Goal: Check status: Check status

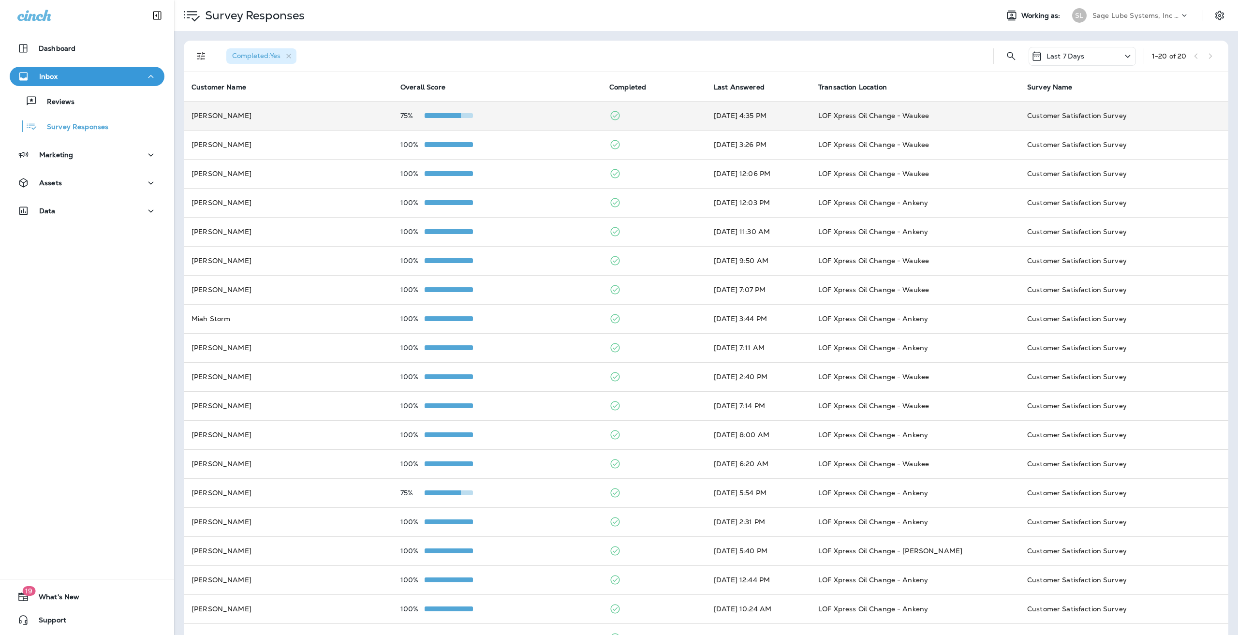
click at [357, 118] on td "[PERSON_NAME]" at bounding box center [288, 115] width 209 height 29
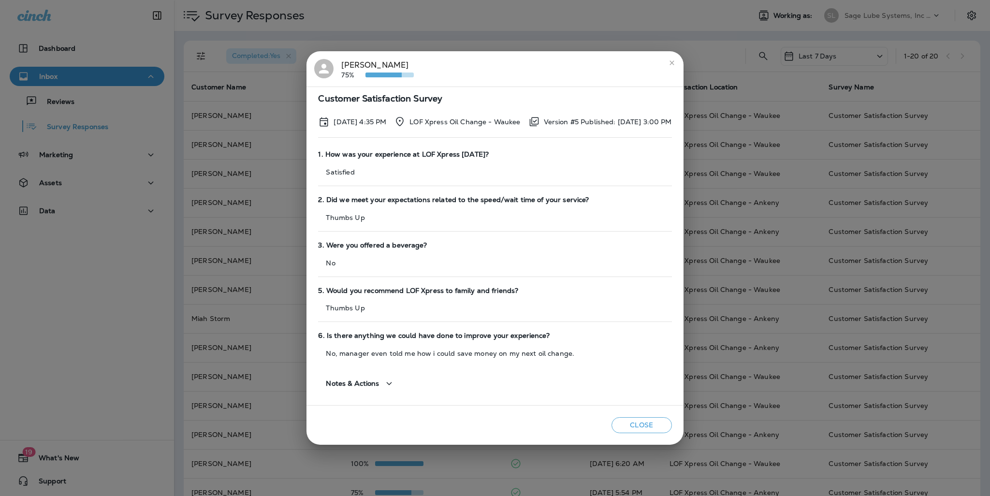
click at [330, 380] on span "Notes & Actions" at bounding box center [352, 384] width 53 height 8
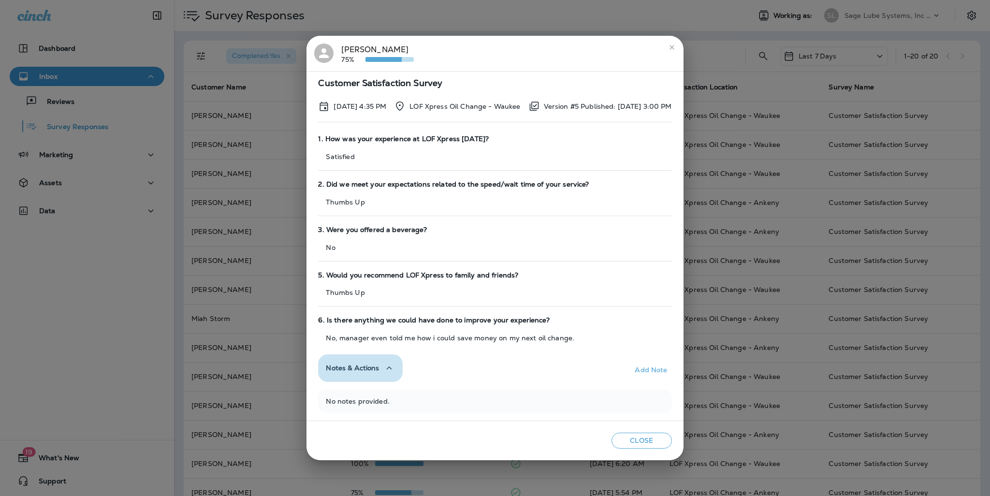
click at [354, 366] on span "Notes & Actions" at bounding box center [352, 368] width 53 height 8
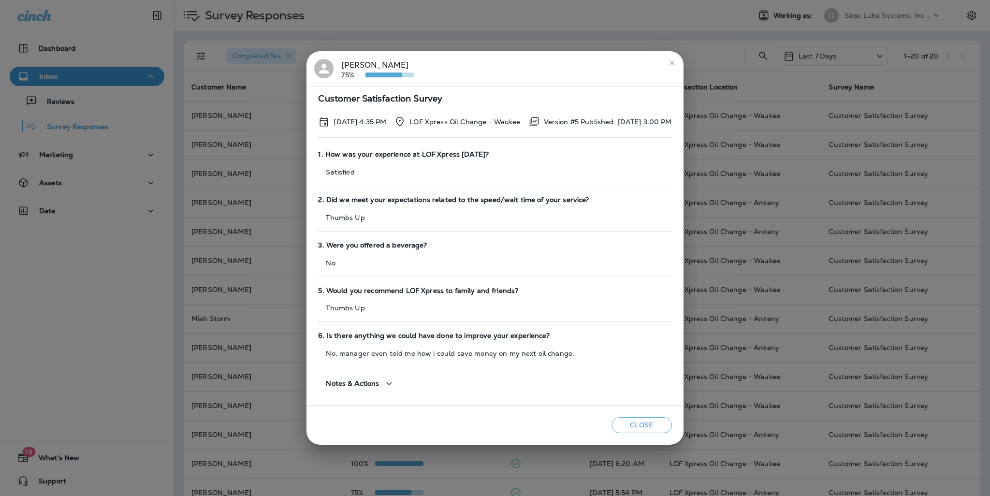
click at [680, 67] on button "close" at bounding box center [671, 62] width 15 height 15
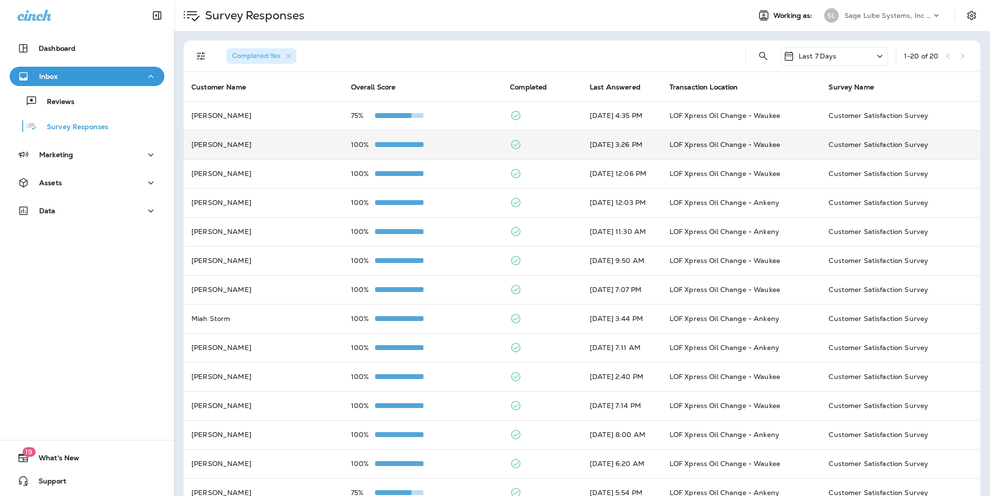
click at [381, 149] on td "100%" at bounding box center [423, 144] width 160 height 29
click at [425, 140] on td "100%" at bounding box center [423, 144] width 160 height 29
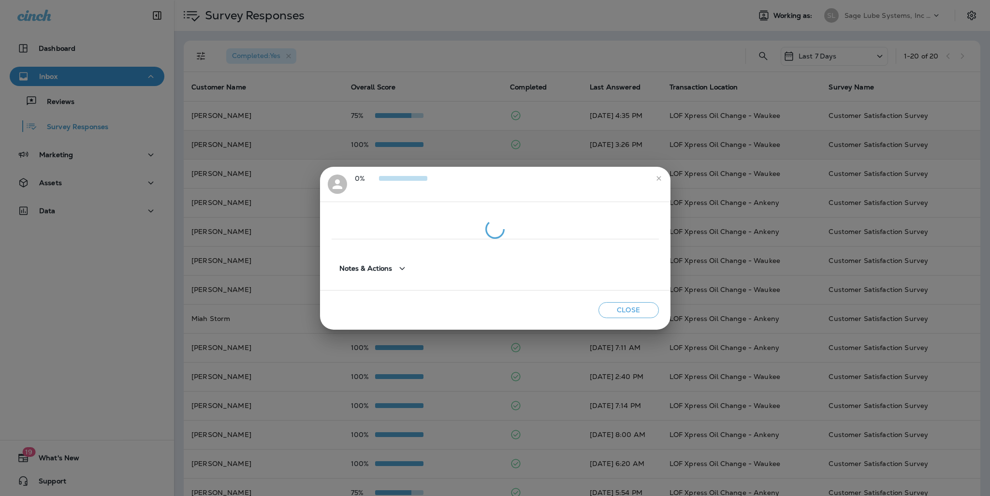
click at [425, 140] on div "0% Notes & Actions Close" at bounding box center [495, 248] width 990 height 496
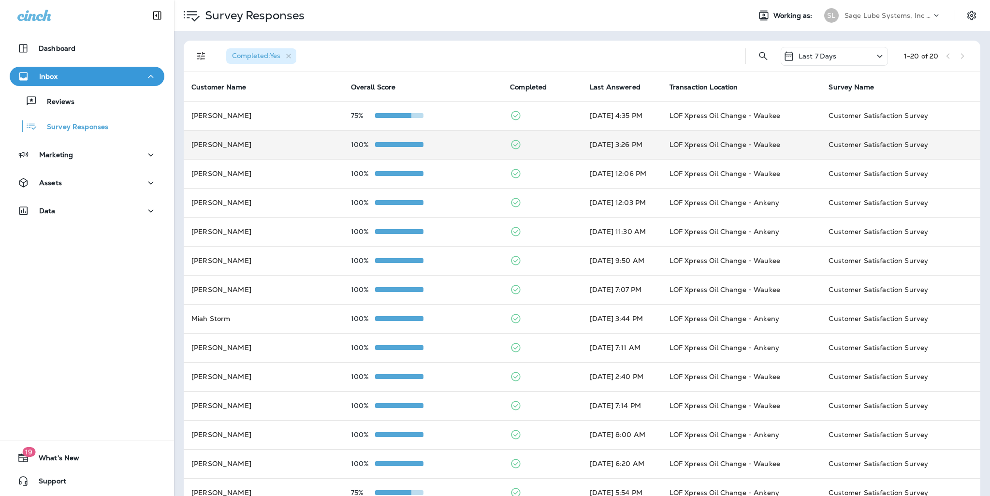
click at [313, 137] on td "[PERSON_NAME]" at bounding box center [264, 144] width 160 height 29
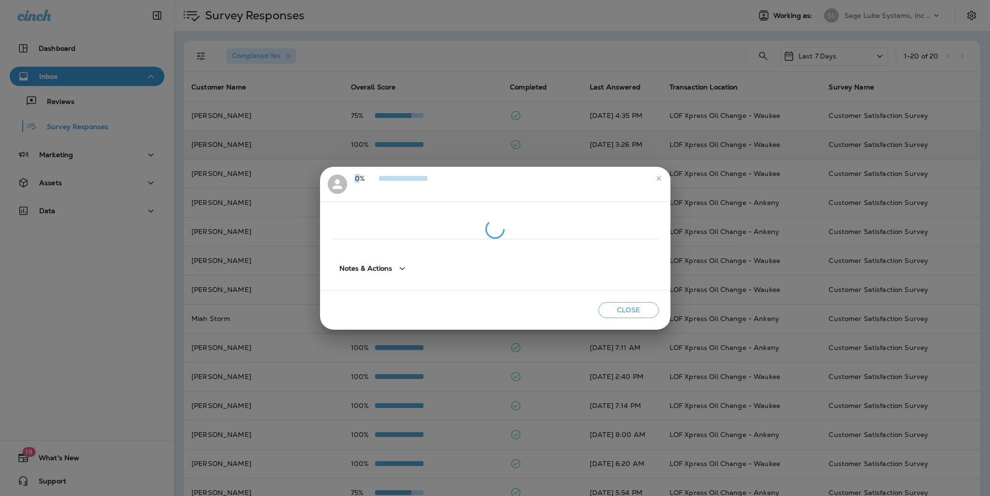
click at [313, 137] on div "0% Notes & Actions Close" at bounding box center [495, 248] width 990 height 496
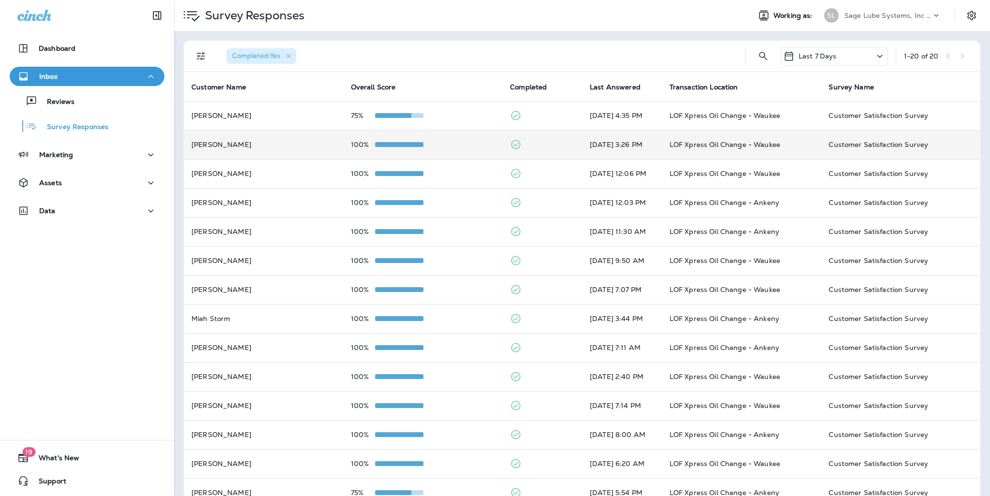
click at [313, 137] on td "[PERSON_NAME]" at bounding box center [264, 144] width 160 height 29
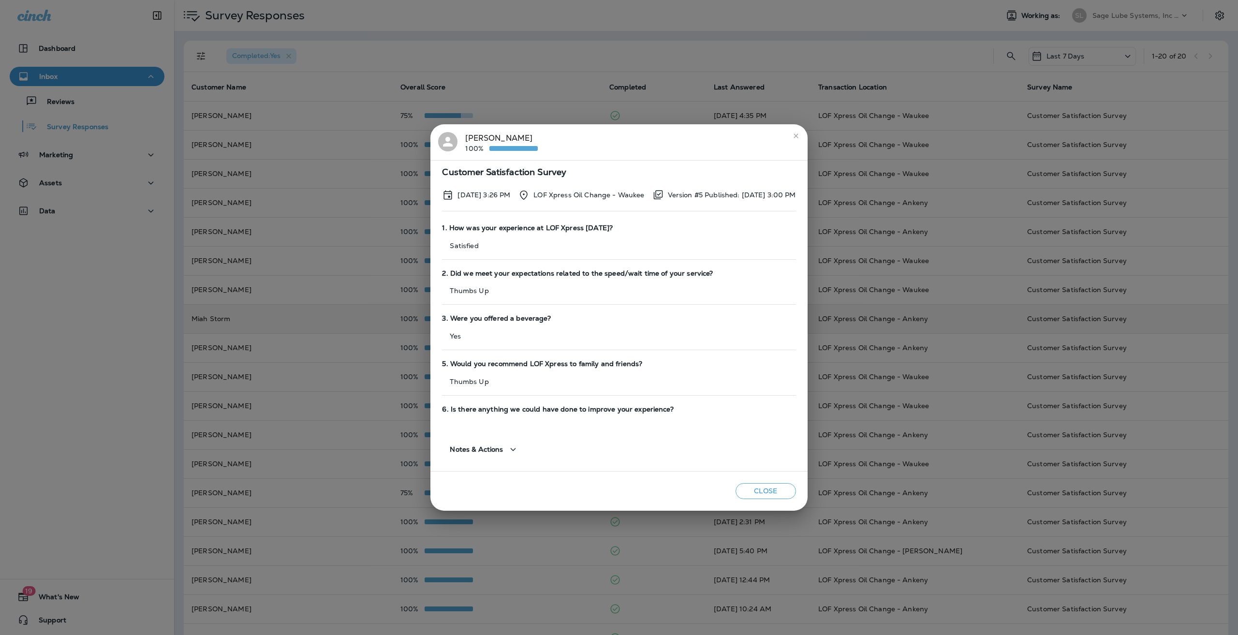
click at [312, 384] on div "[PERSON_NAME] 100% Customer Satisfaction Survey [DATE] 3:26 PM LOF Xpress Oil C…" at bounding box center [619, 317] width 1238 height 635
